Goal: Task Accomplishment & Management: Use online tool/utility

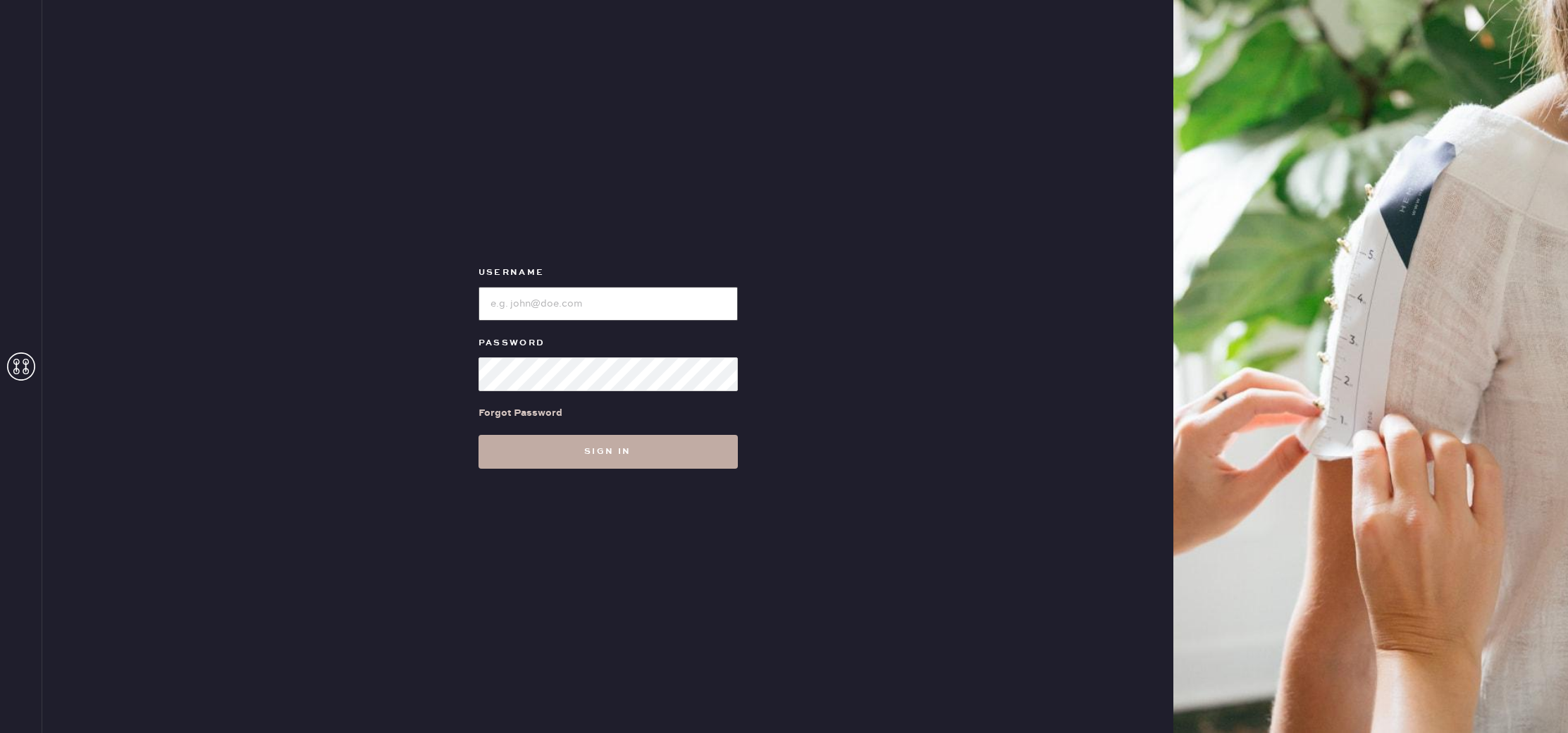
type input "reformationhydepark"
click at [681, 465] on button "Sign in" at bounding box center [608, 452] width 260 height 34
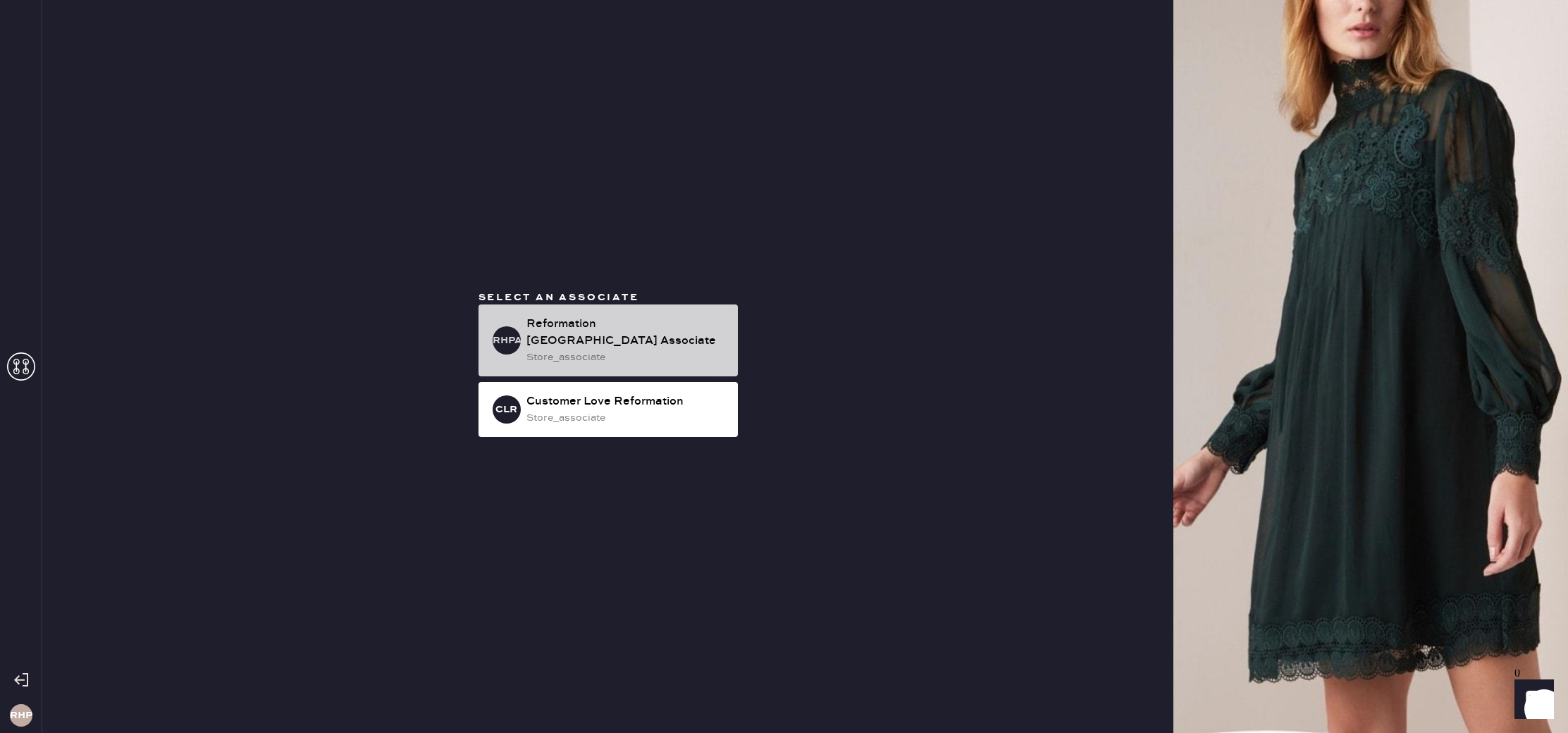
click at [653, 361] on div "RHPA Reformation [GEOGRAPHIC_DATA] Associate store_associate" at bounding box center [608, 340] width 260 height 72
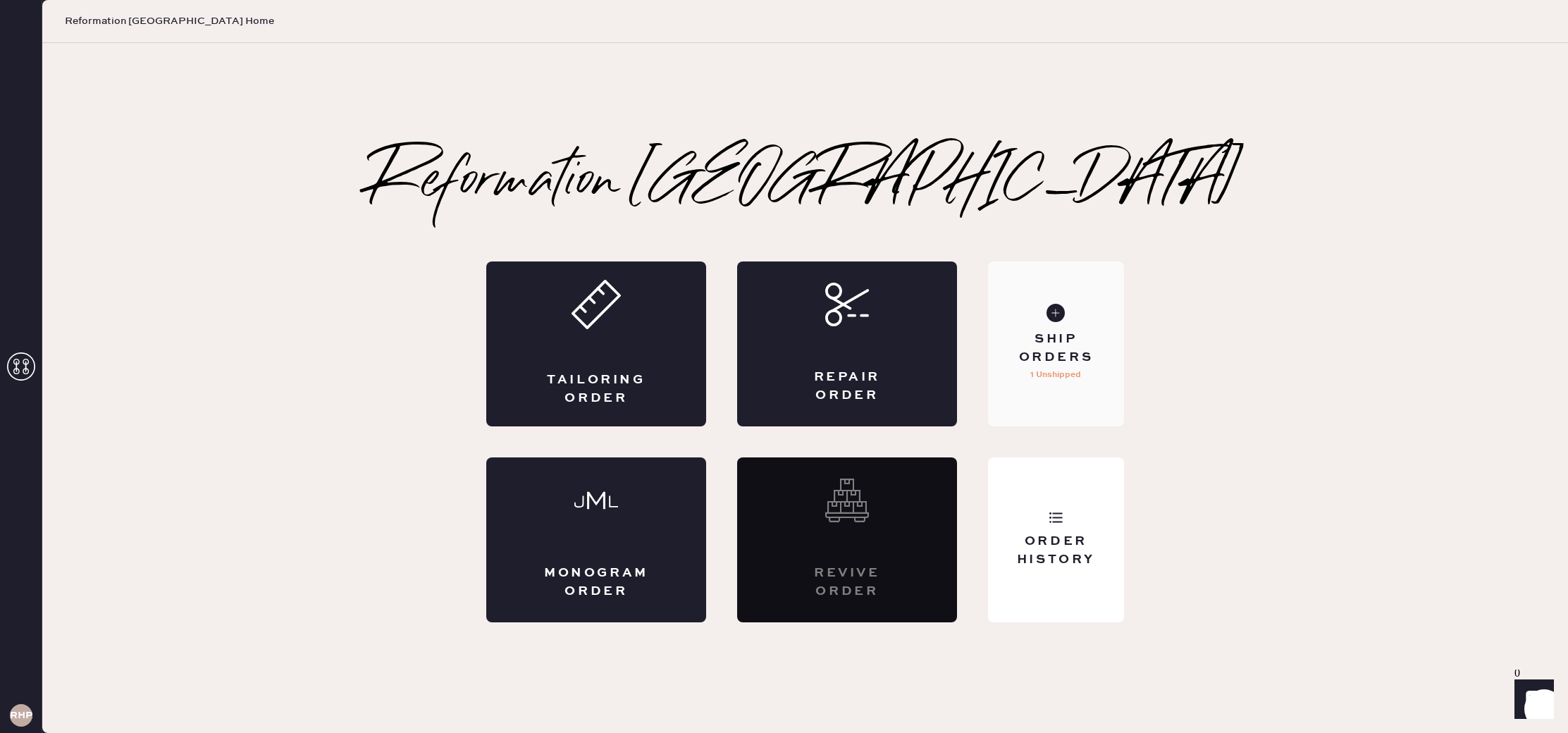
click at [1087, 362] on div "Ship Orders" at bounding box center [1055, 349] width 113 height 36
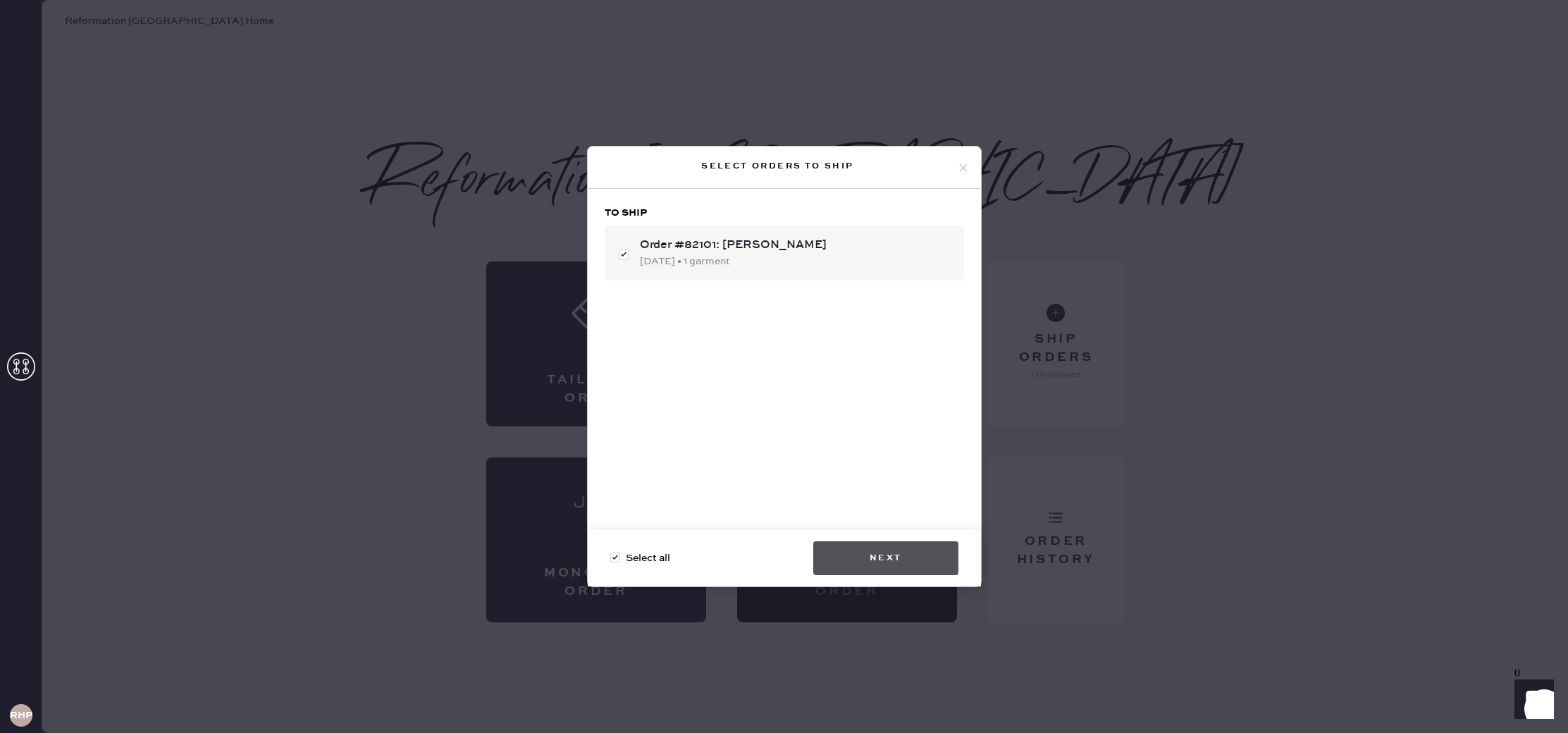
click at [907, 573] on button "Next" at bounding box center [886, 559] width 145 height 34
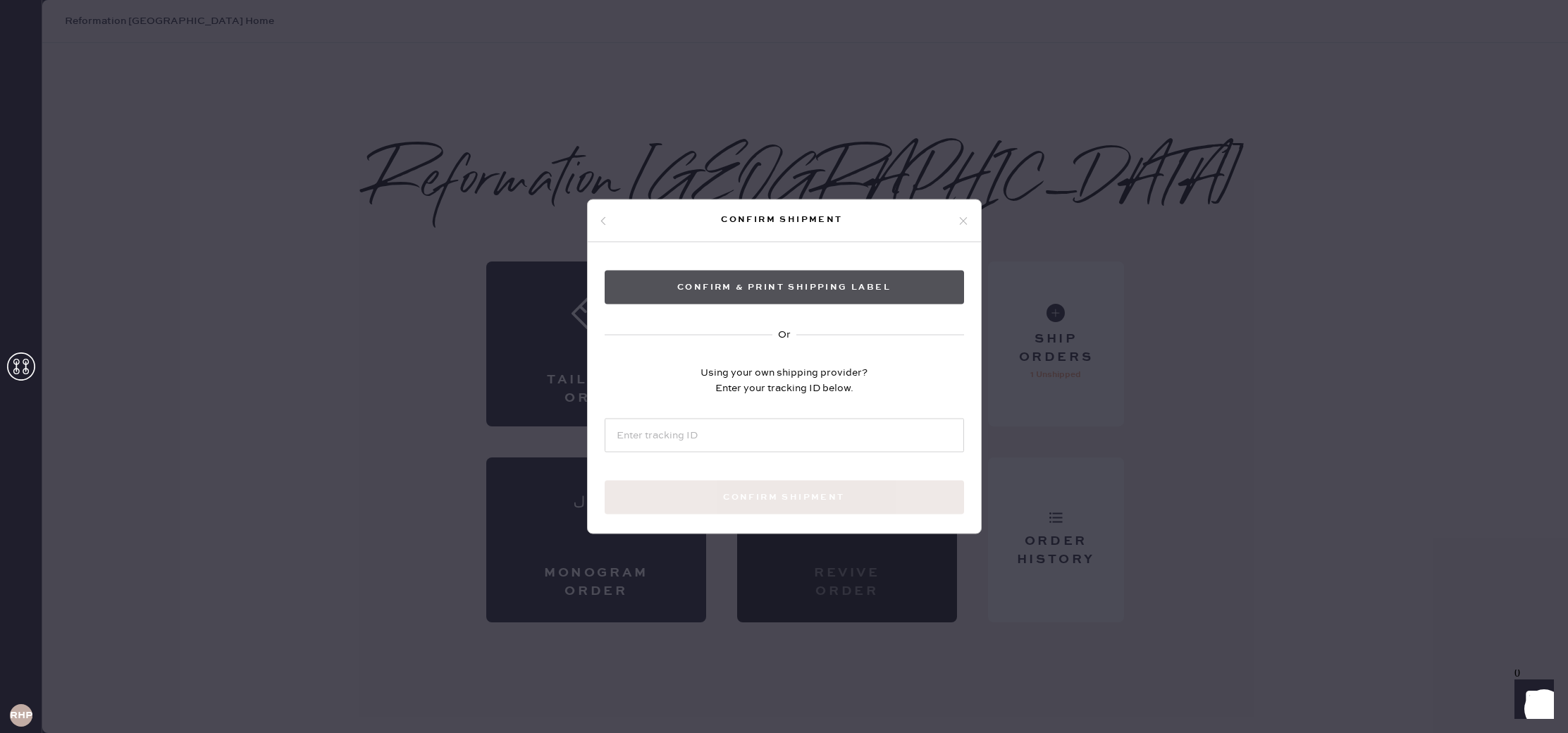
click at [786, 289] on button "Confirm & Print shipping label" at bounding box center [784, 288] width 360 height 34
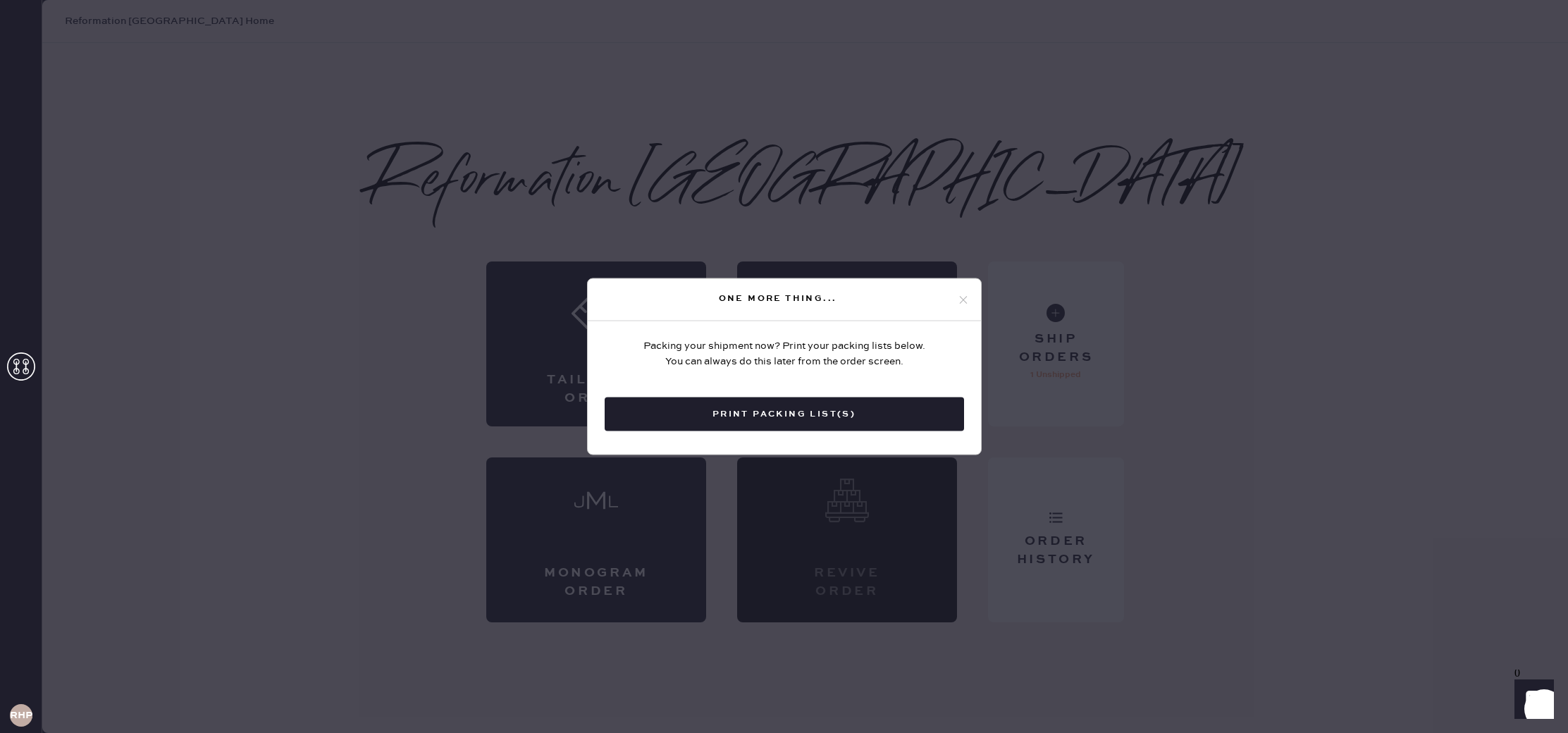
click at [837, 409] on button "Print Packing List(s)" at bounding box center [784, 415] width 360 height 34
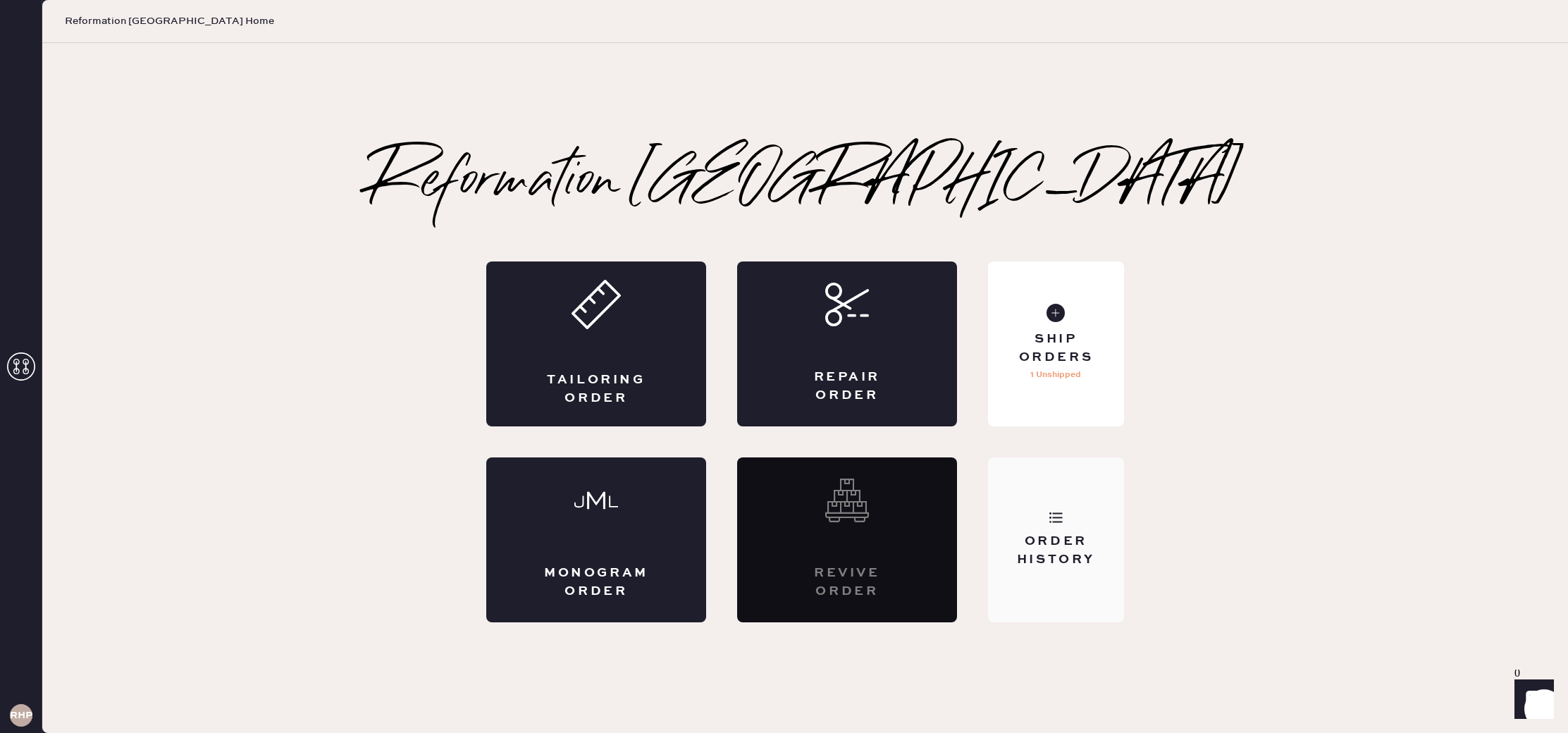
click at [1112, 528] on div "Order History" at bounding box center [1055, 540] width 136 height 165
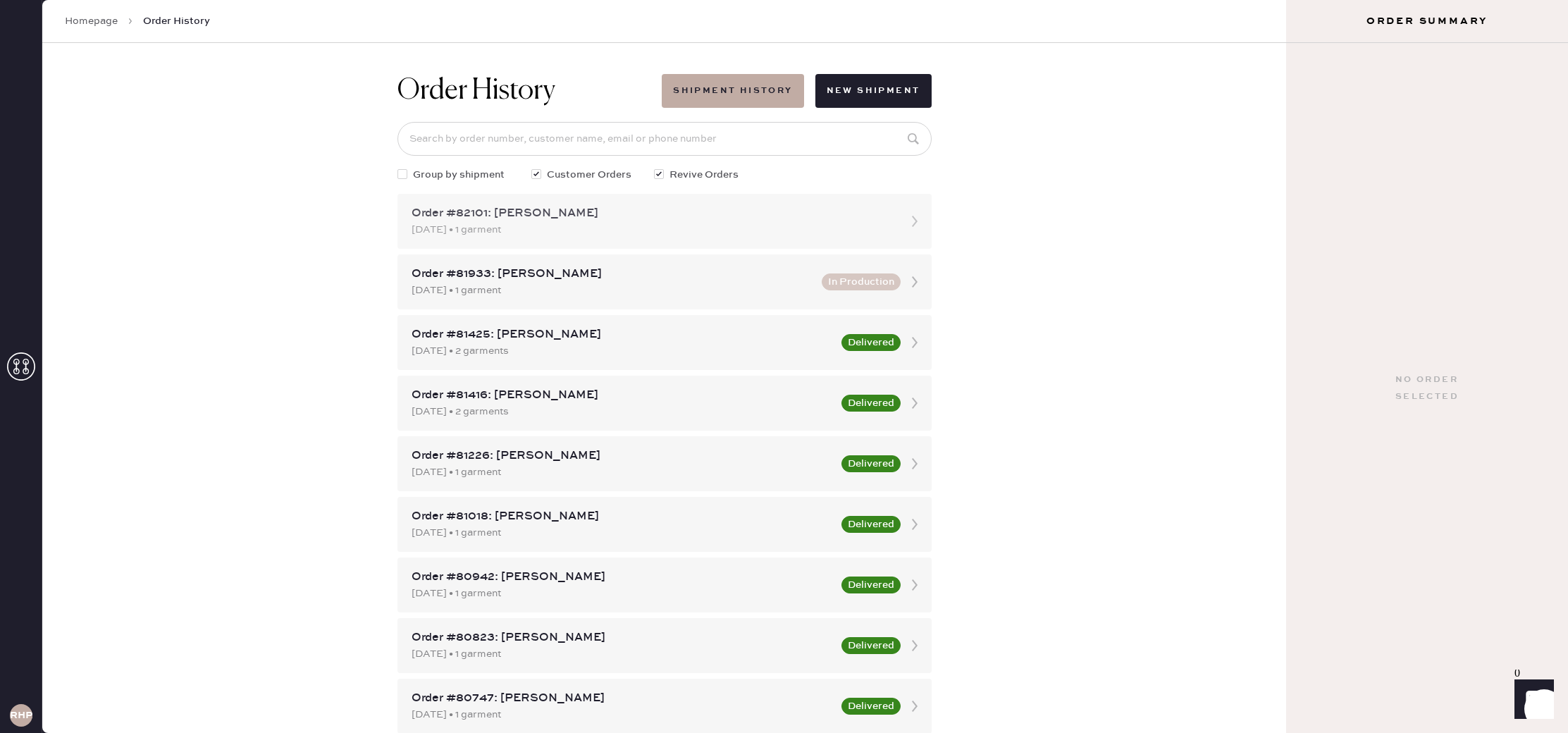
click at [598, 225] on div "[DATE] • 1 garment" at bounding box center [652, 229] width 481 height 16
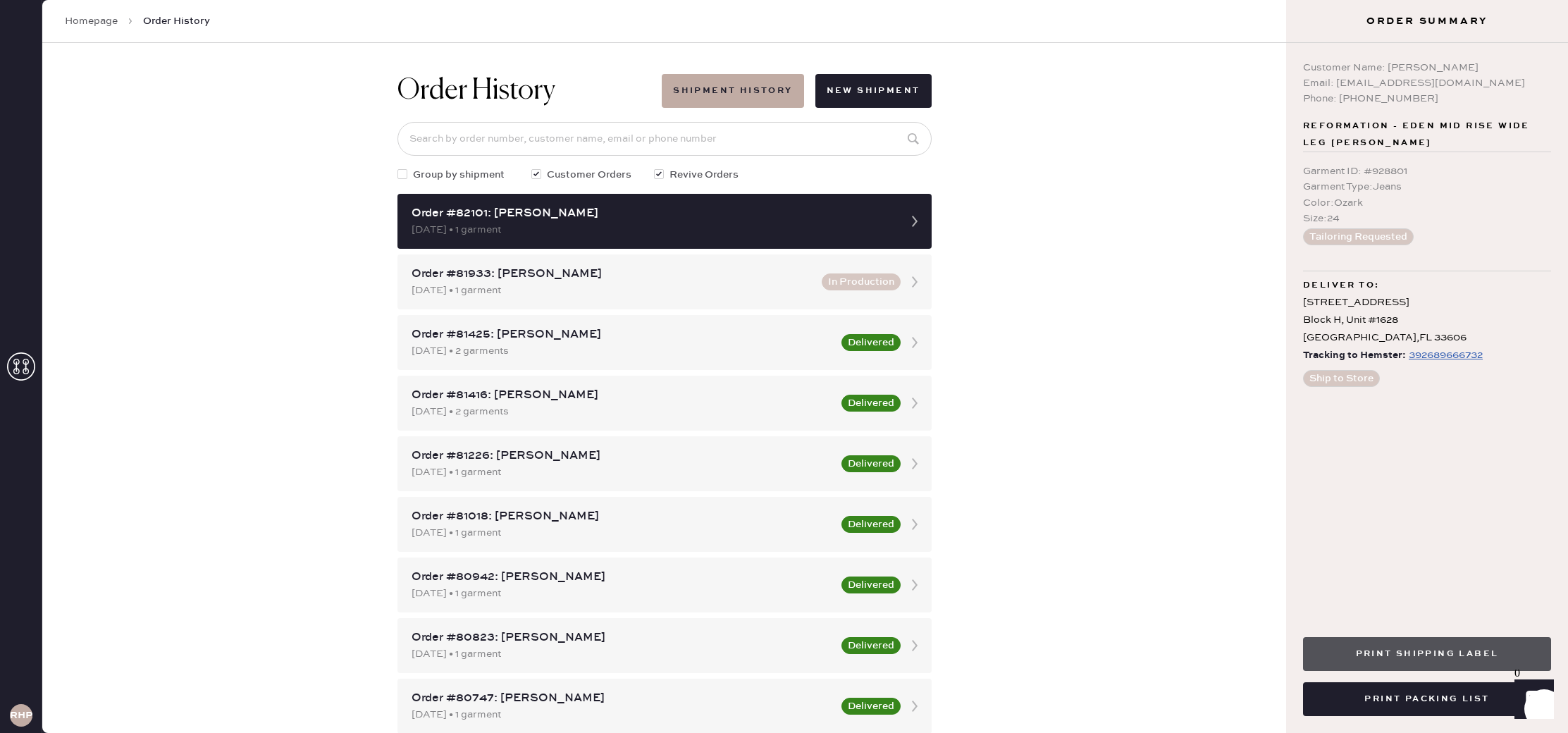
click at [1446, 644] on button "Print Shipping Label" at bounding box center [1427, 654] width 248 height 34
